Goal: Transaction & Acquisition: Purchase product/service

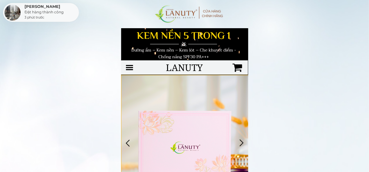
scroll to position [91, 0]
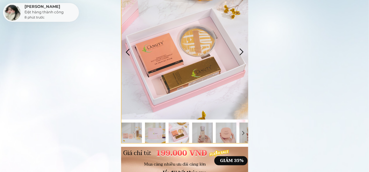
click at [242, 52] on div at bounding box center [242, 52] width 10 height 10
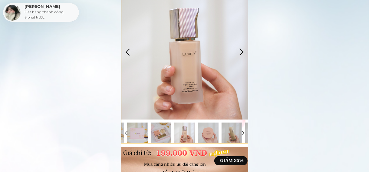
click at [242, 52] on div at bounding box center [242, 52] width 10 height 10
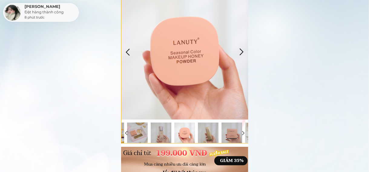
click at [242, 52] on div at bounding box center [242, 52] width 10 height 10
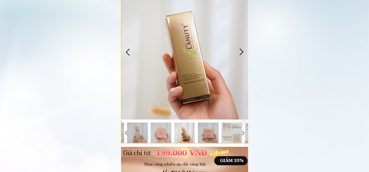
click at [242, 52] on div at bounding box center [242, 52] width 10 height 10
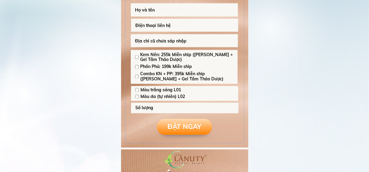
scroll to position [484, 0]
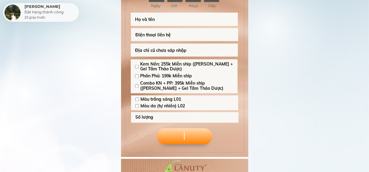
click at [137, 86] on input "checkbox" at bounding box center [137, 86] width 4 height 4
checkbox input "true"
click at [137, 106] on input "checkbox" at bounding box center [137, 106] width 4 height 4
checkbox input "true"
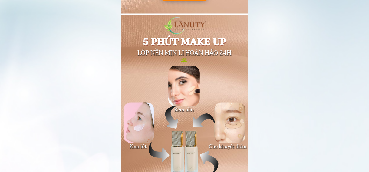
scroll to position [635, 0]
